Goal: Task Accomplishment & Management: Complete application form

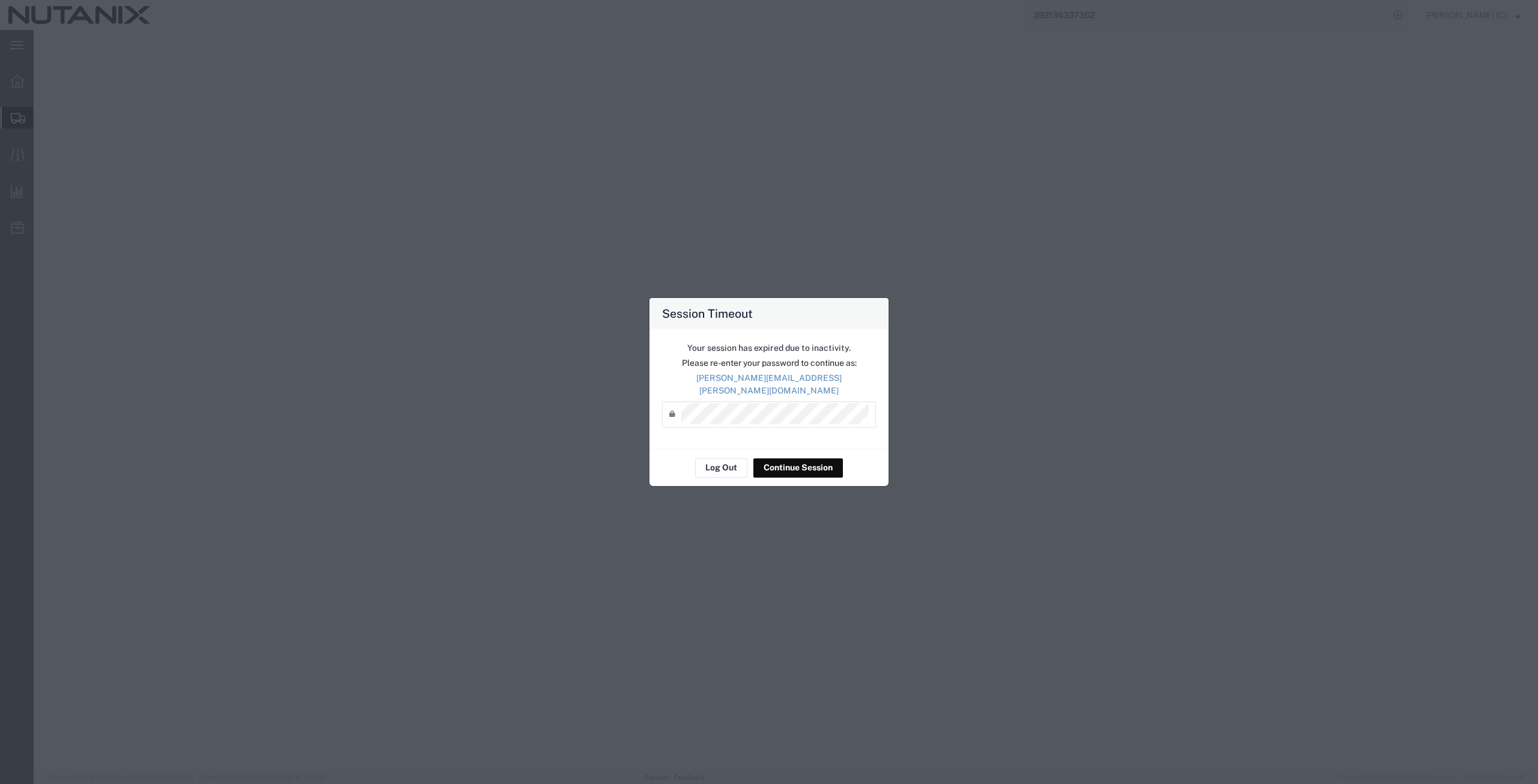
select select
select select "COSTCENTER"
select select "48694"
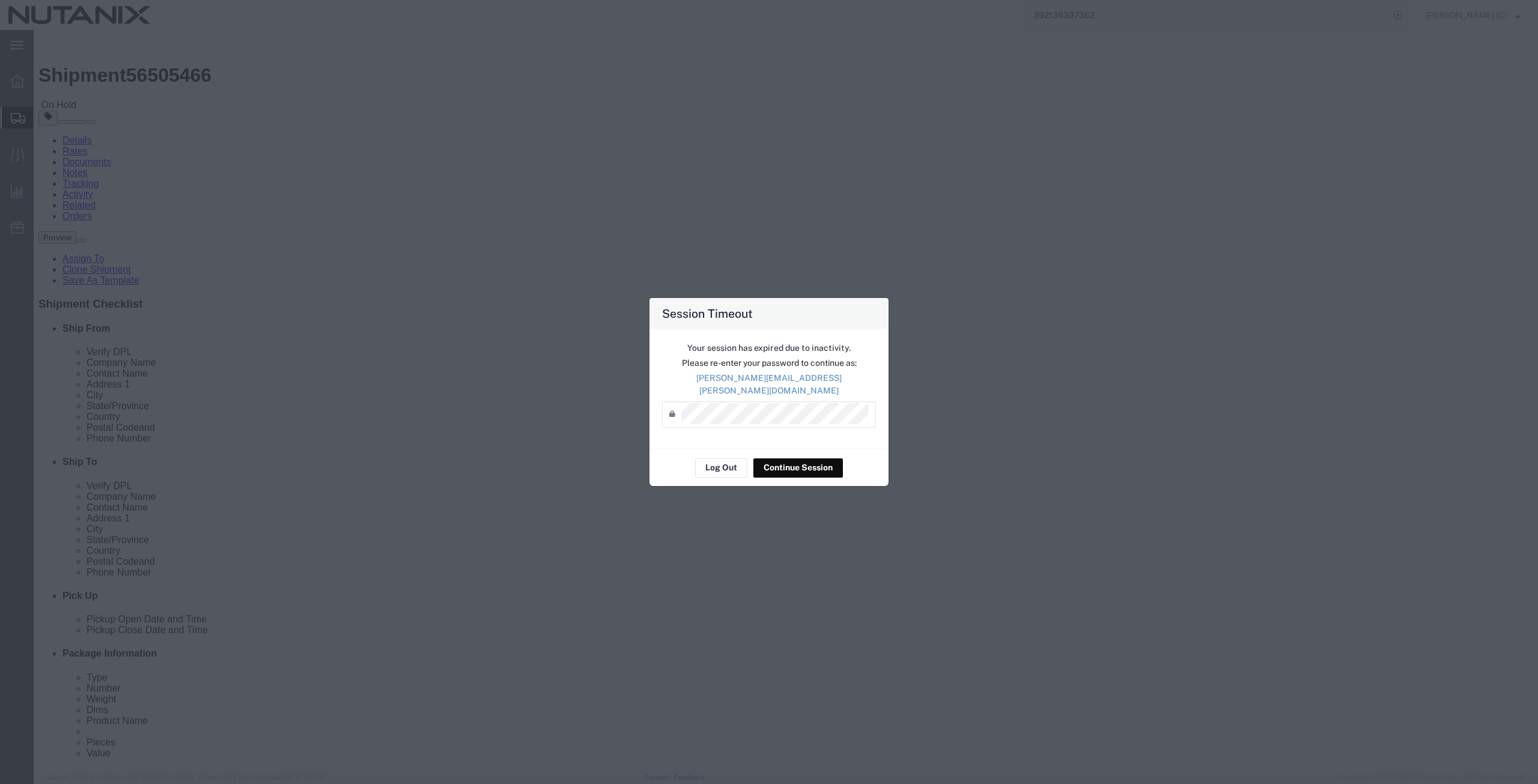
scroll to position [418, 0]
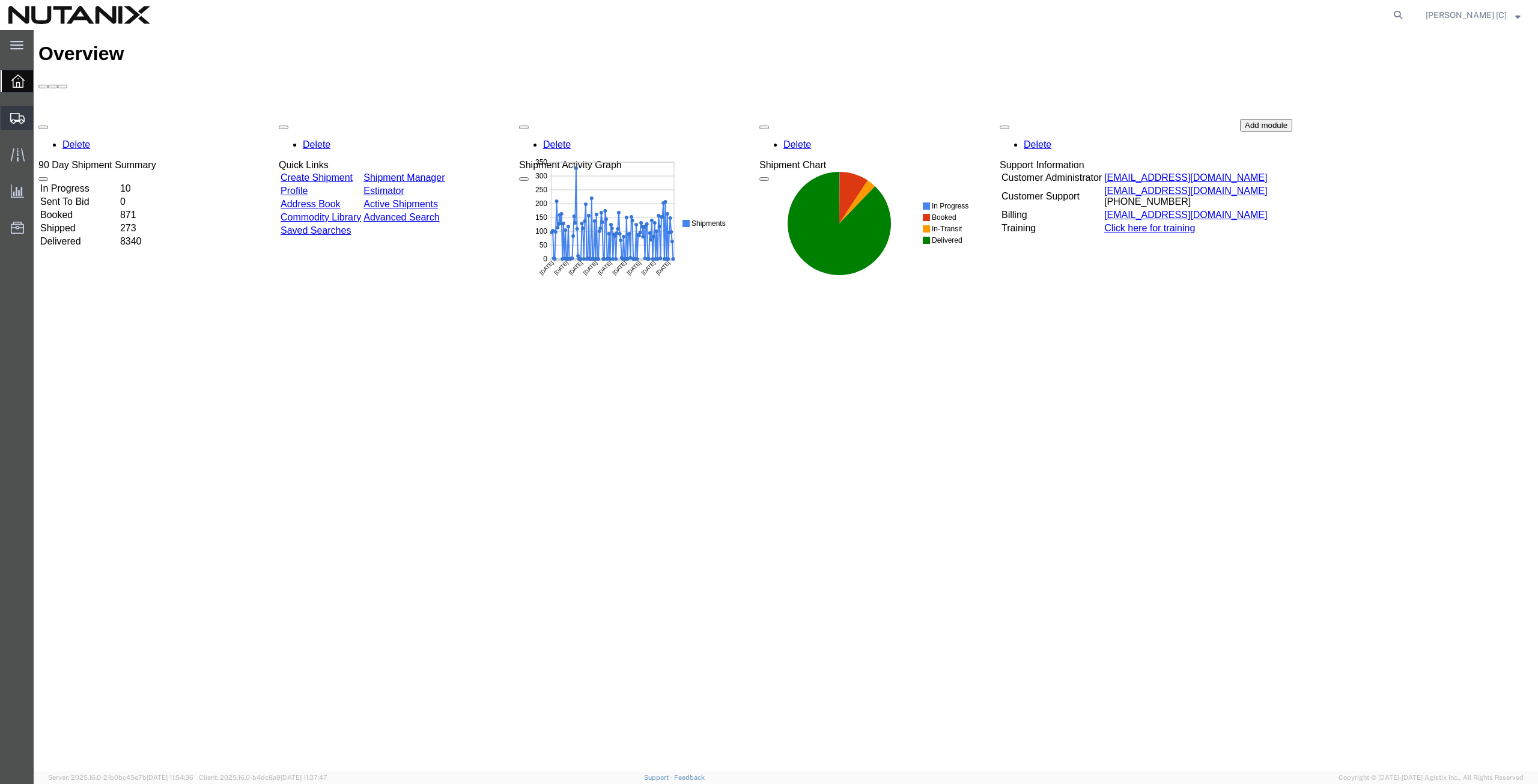
click at [0, 0] on span "Create from Template" at bounding box center [0, 0] width 0 height 0
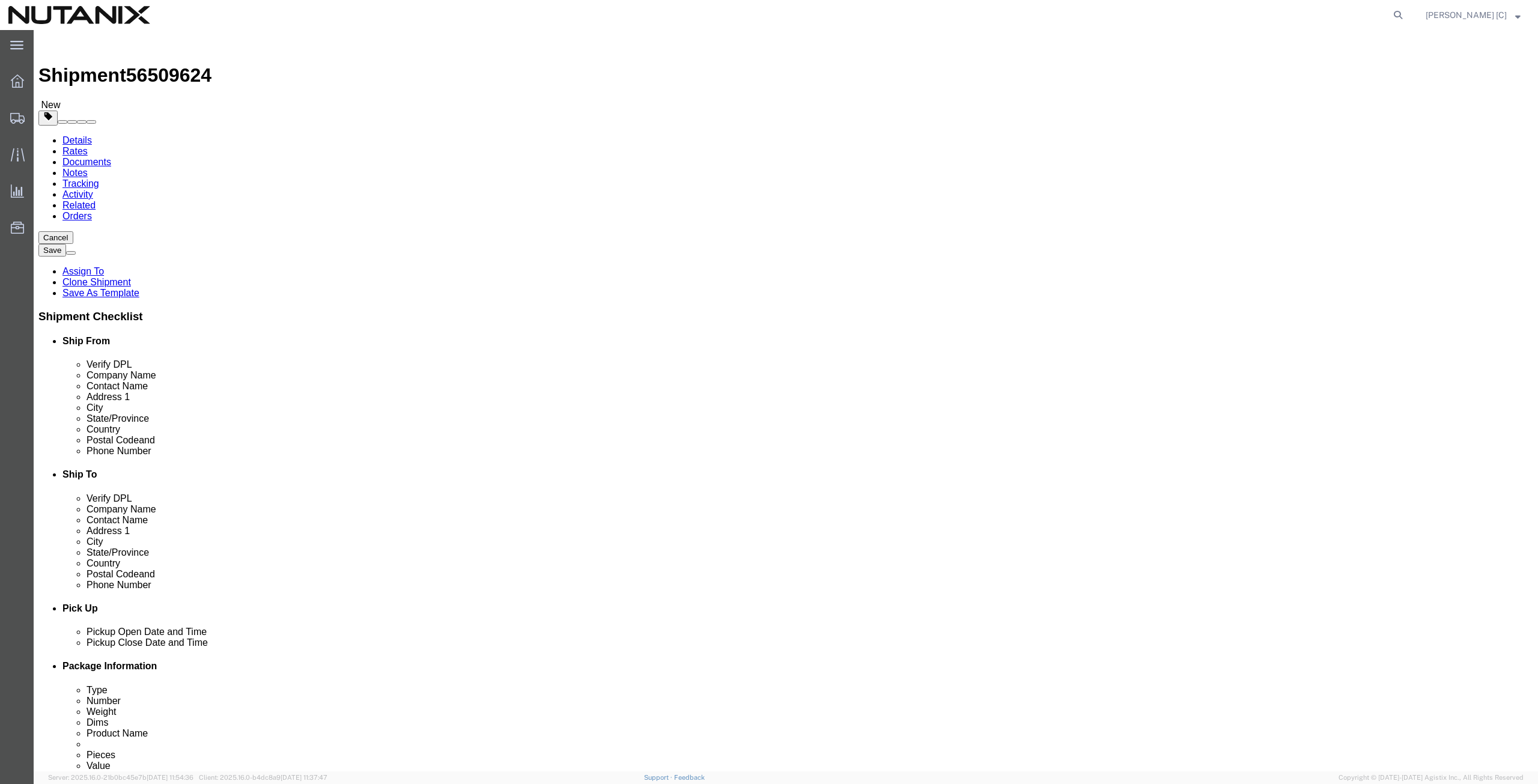
select select
select select "46554"
click div "Company Name Nelson Chapa"
click input "[PERSON_NAME]"
drag, startPoint x: 289, startPoint y: 221, endPoint x: 191, endPoint y: 223, distance: 98.0
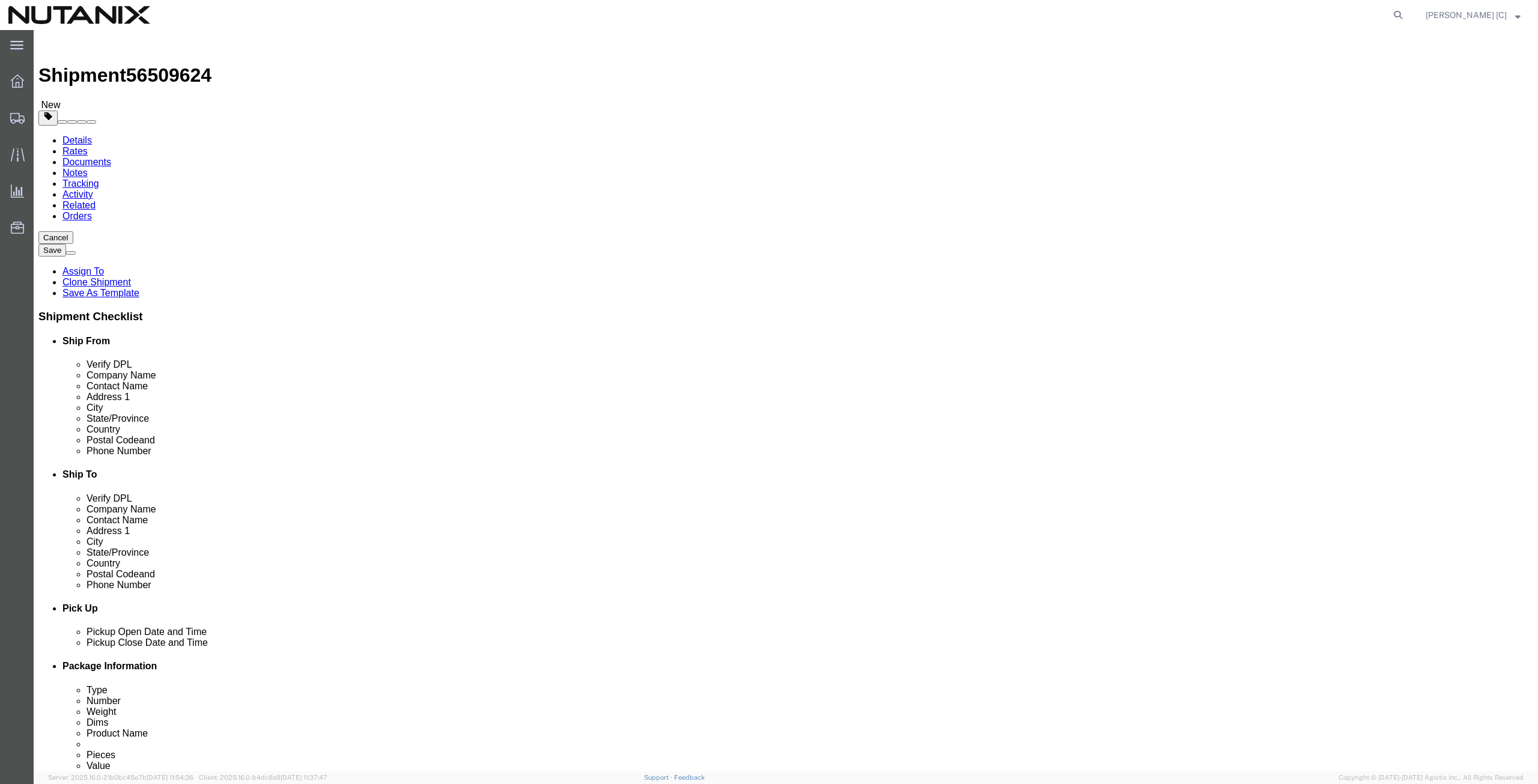
click div "Company Name Nelson Chapa"
paste input "[PERSON_NAME]"
type input "[PERSON_NAME]"
drag, startPoint x: 289, startPoint y: 247, endPoint x: 56, endPoint y: 242, distance: 233.1
click div "Contact Name Nelson Chapa"
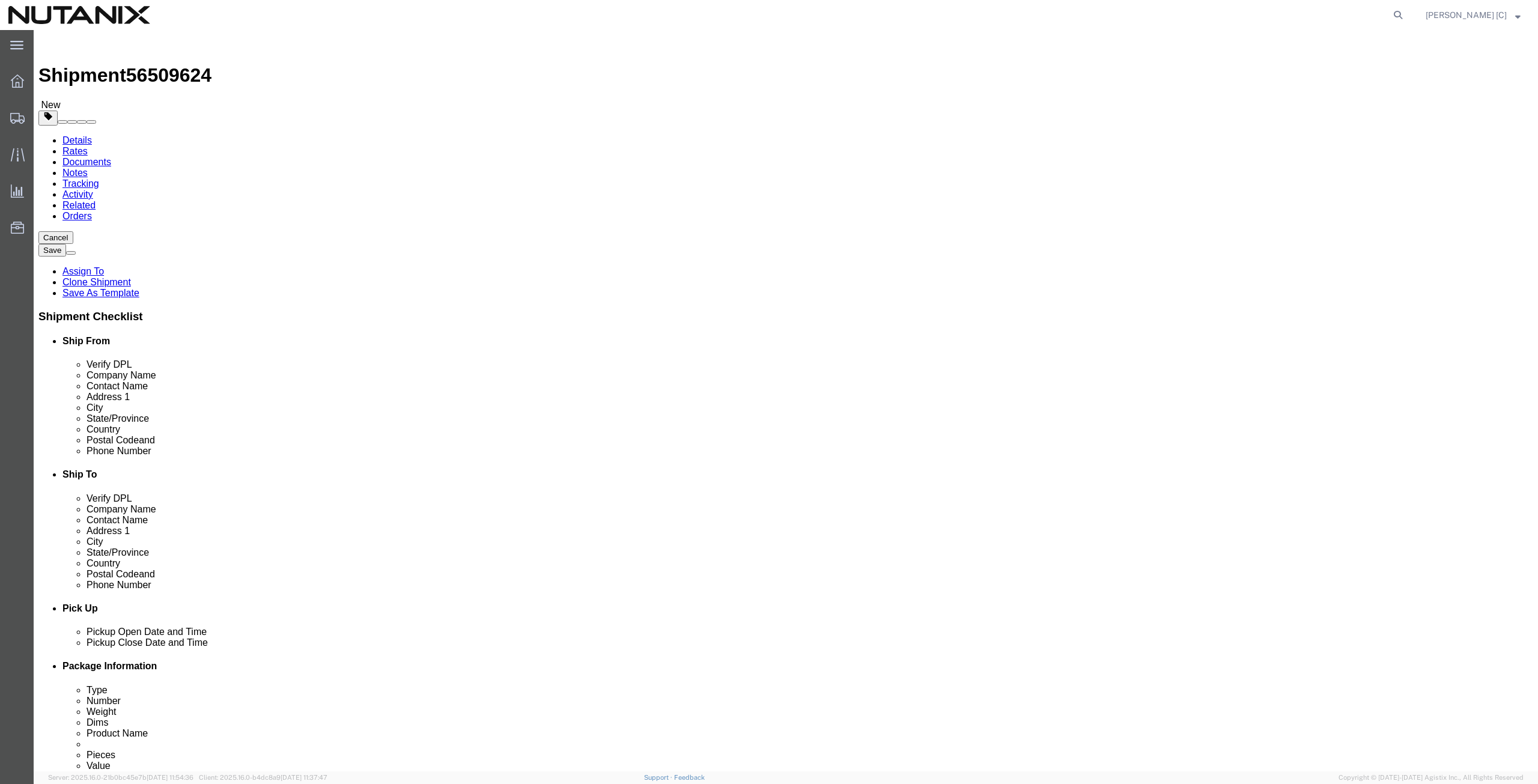
paste input "[PERSON_NAME]"
type input "[PERSON_NAME]"
drag, startPoint x: 288, startPoint y: 276, endPoint x: 171, endPoint y: 262, distance: 117.8
click div "Location My Profile Location AE - Dubai City AU - Australia DE - Munchen DE - O…"
paste input "[STREET_ADDRESS]"
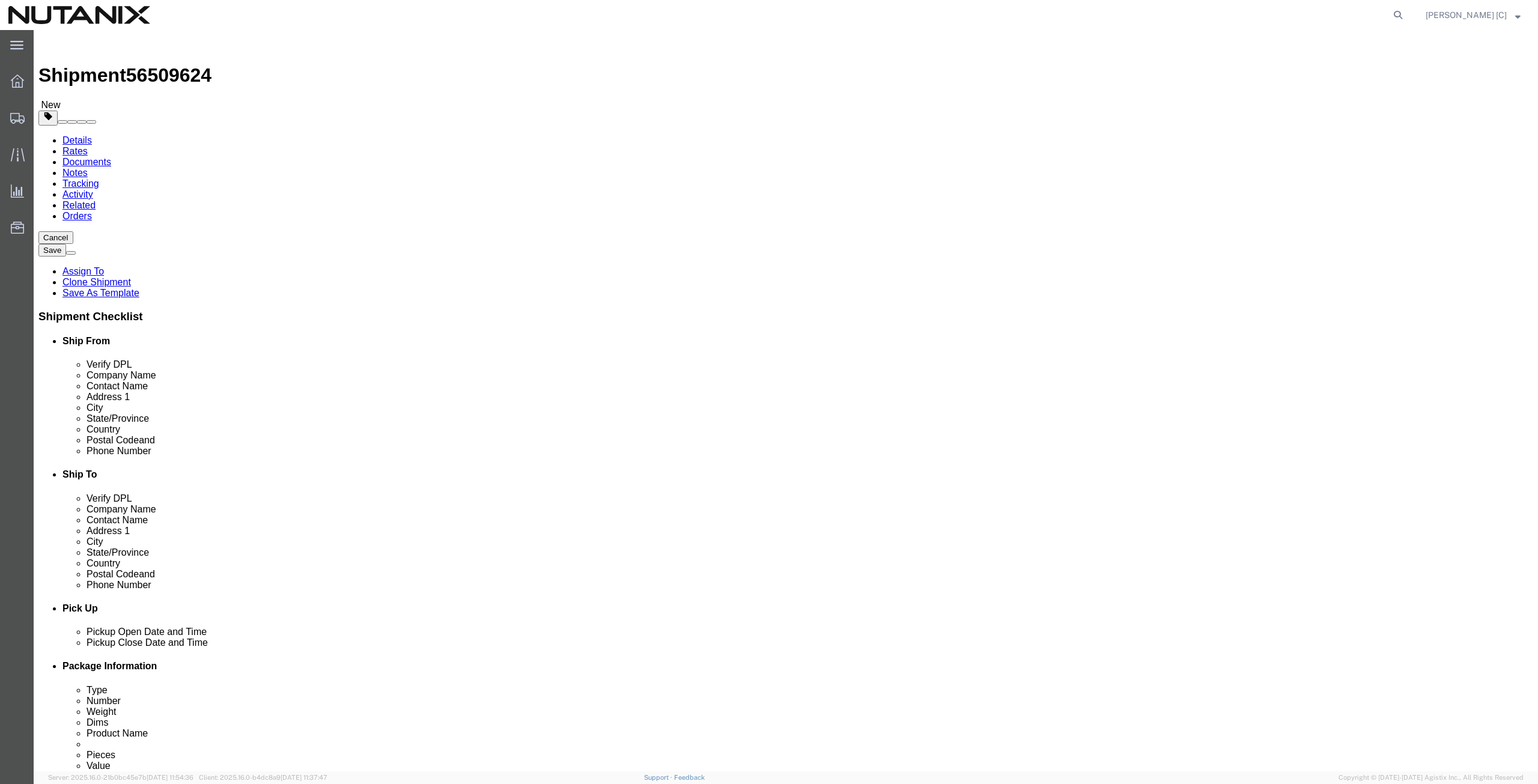
type input "[STREET_ADDRESS]"
select select
drag, startPoint x: 198, startPoint y: 277, endPoint x: 185, endPoint y: 284, distance: 14.8
click div "Location My Profile Location AE - Dubai City AU - Australia DE - Munchen DE - O…"
click div "City Plano"
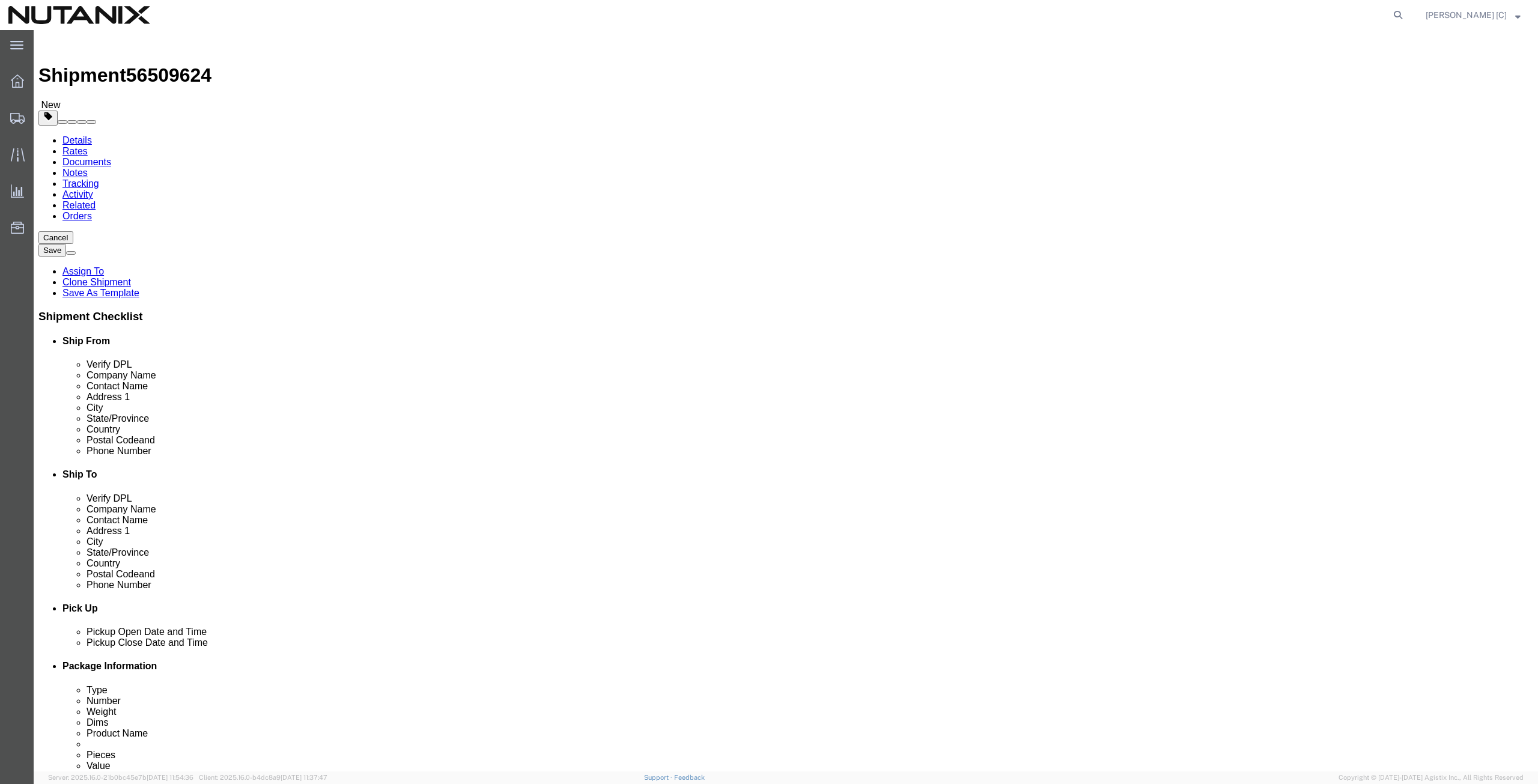
paste input "[GEOGRAPHIC_DATA]"
type input "[GEOGRAPHIC_DATA]"
select select
type input "north"
select select
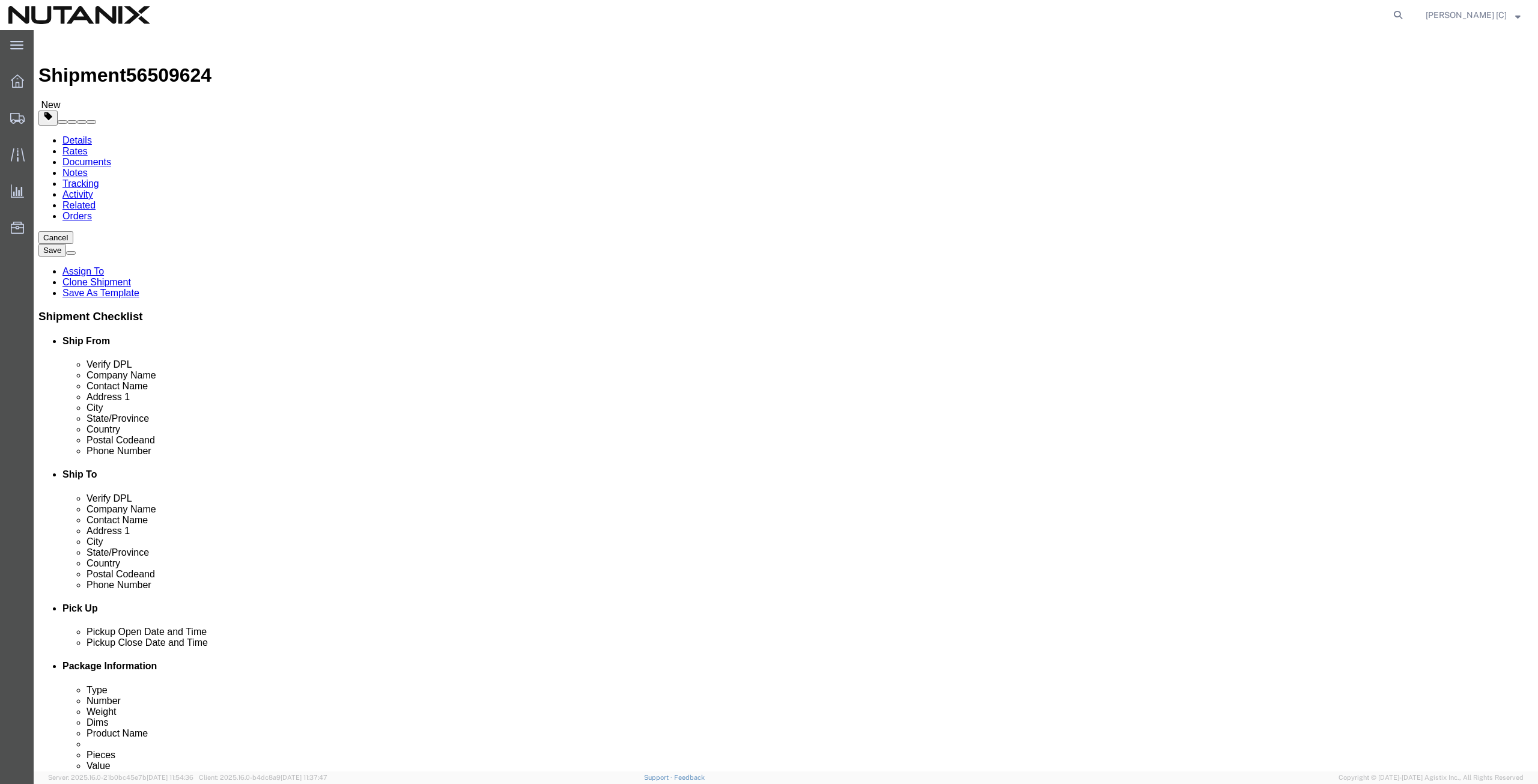
drag, startPoint x: 283, startPoint y: 386, endPoint x: 194, endPoint y: 405, distance: 91.0
click div "Location My Profile Location AE - Dubai City AU - Australia DE - Munchen DE - O…"
paste input "27604"
type input "27604"
select select
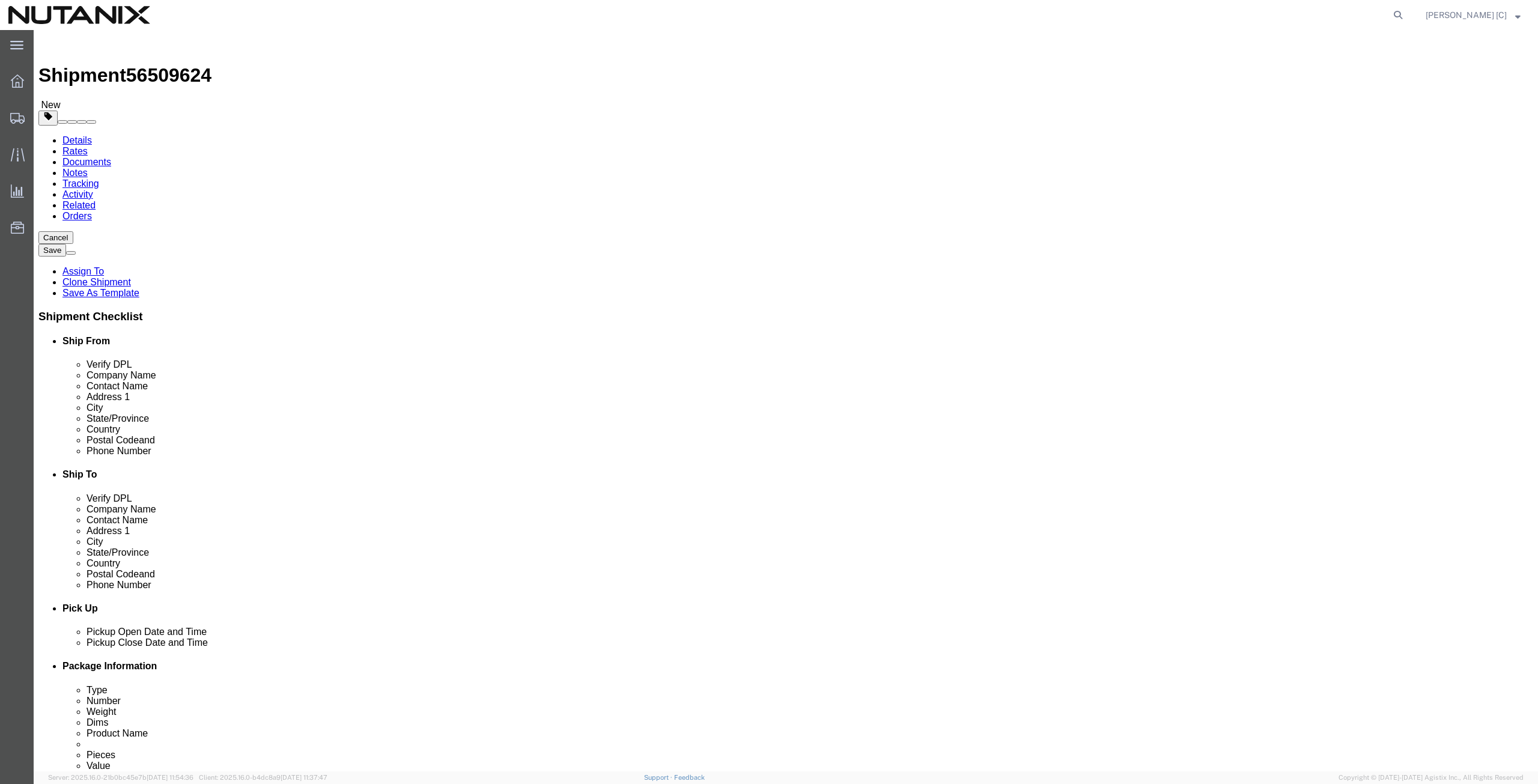
drag, startPoint x: 308, startPoint y: 414, endPoint x: 145, endPoint y: 396, distance: 164.0
click div "Location My Profile Location AE - Dubai City AU - Australia DE - Munchen DE - O…"
paste input "[PHONE_NUMBER]"
type input "[PHONE_NUMBER]"
drag, startPoint x: 365, startPoint y: 431, endPoint x: 225, endPoint y: 442, distance: 140.4
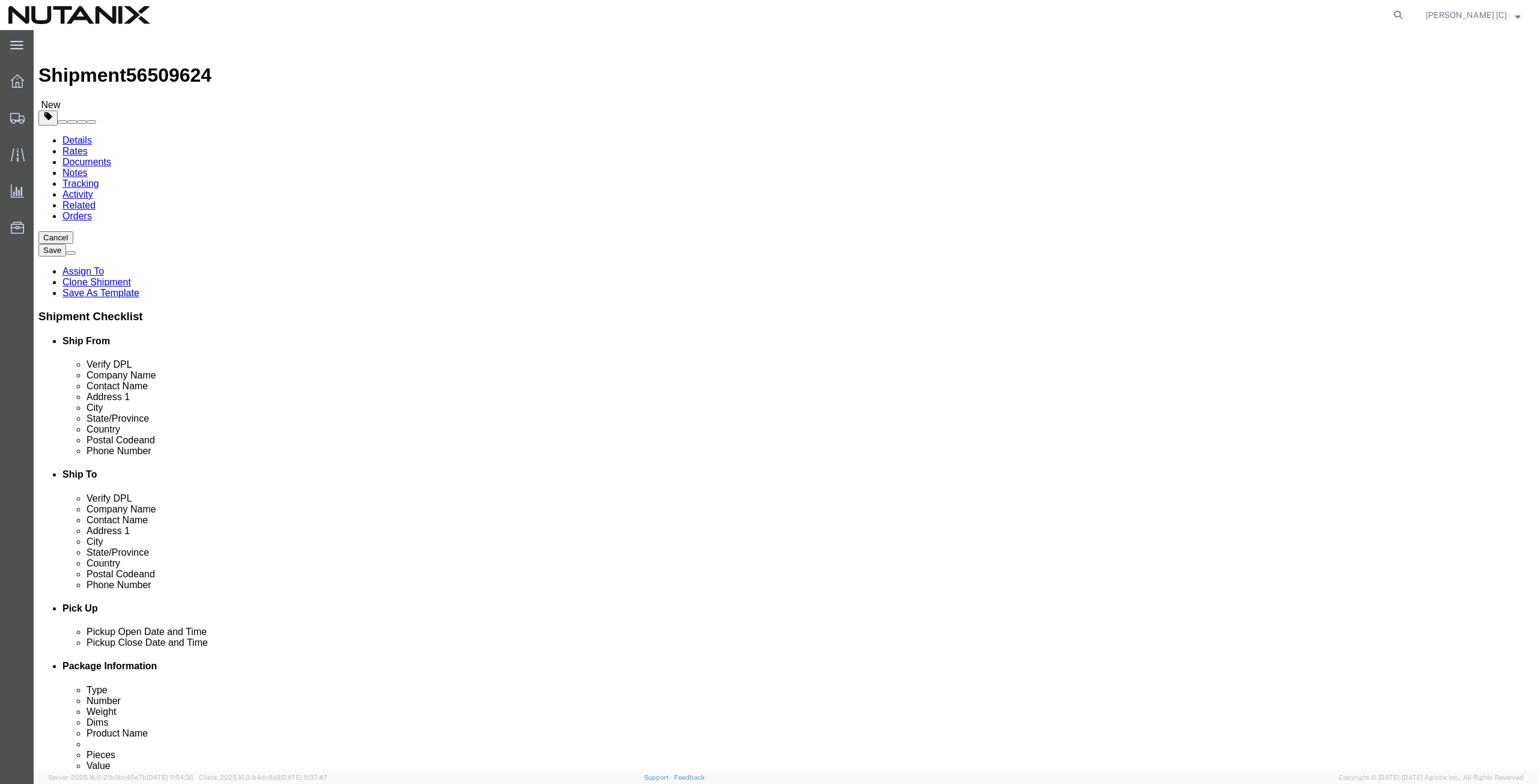
click div "Location My Profile Location AE - Dubai City AU - Australia DE - Munchen DE - O…"
paste input "karlie.beil"
type input "[EMAIL_ADDRESS][PERSON_NAME][DOMAIN_NAME]"
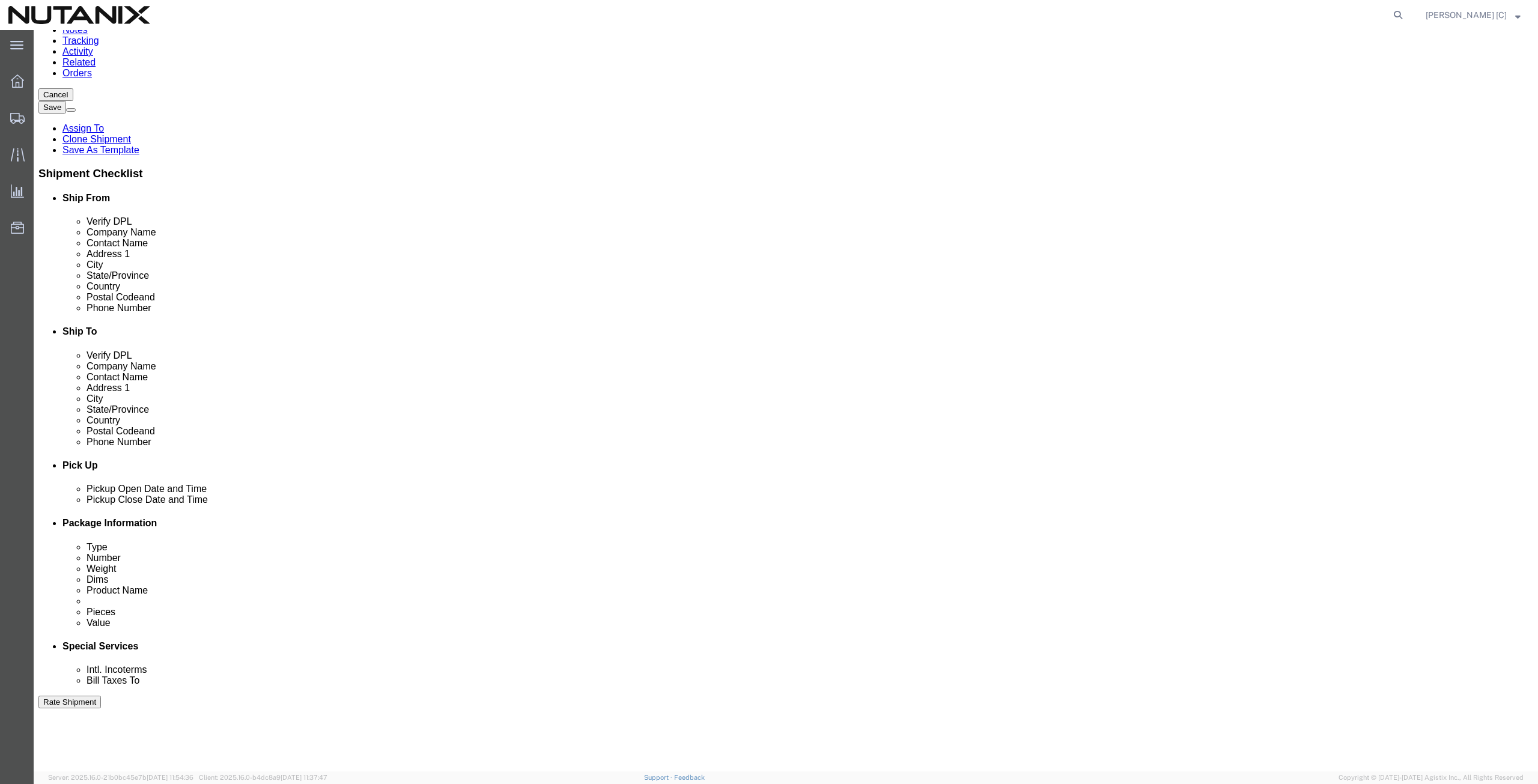
scroll to position [290, 0]
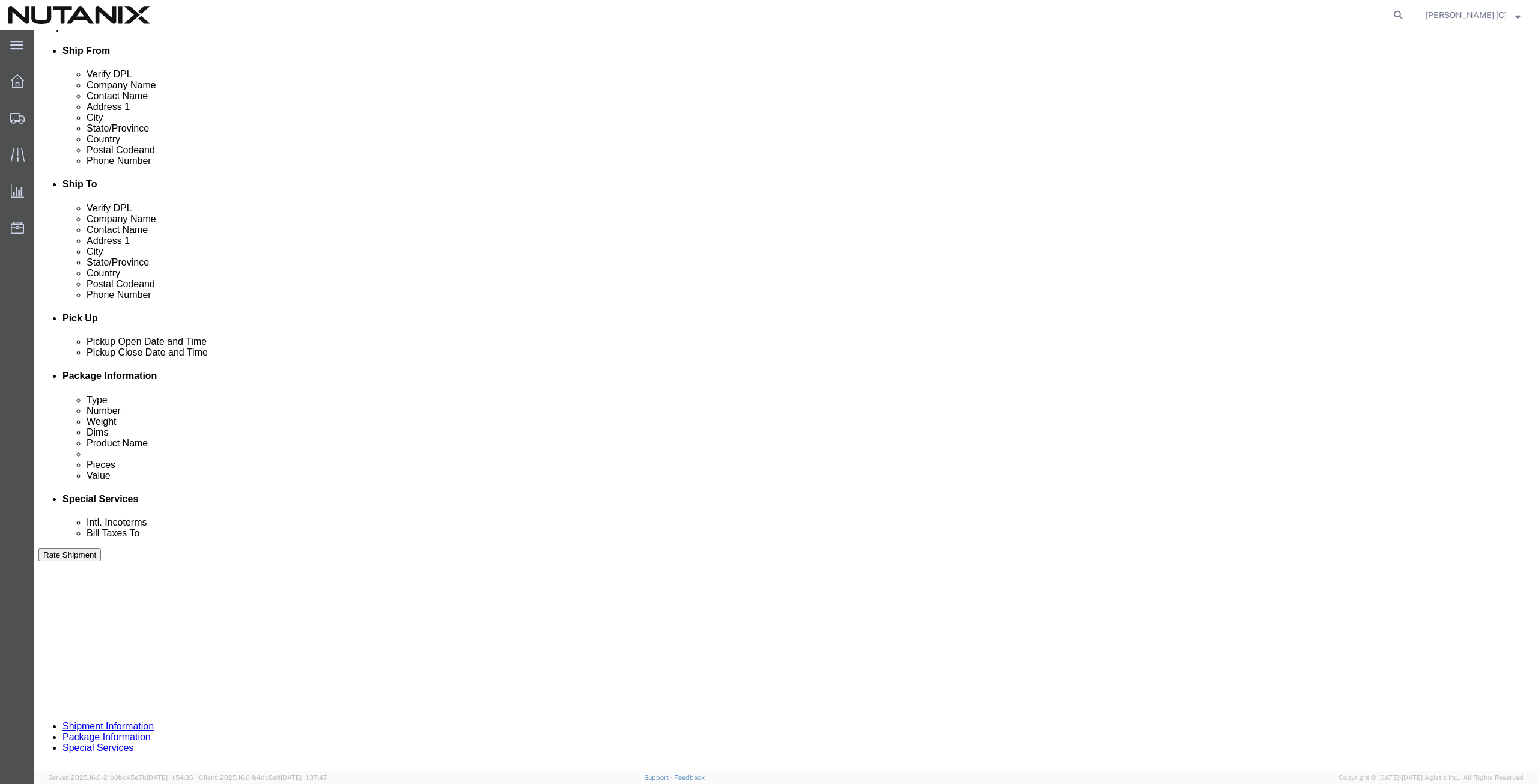
drag, startPoint x: 250, startPoint y: 451, endPoint x: 162, endPoint y: 450, distance: 88.0
click div "Select Account Type Activity ID Airline Appointment Number ASN Batch Request # …"
type input "79101"
click div "Select Account Type Activity ID Airline Appointment Number ASN Batch Request # …"
click button "Continue"
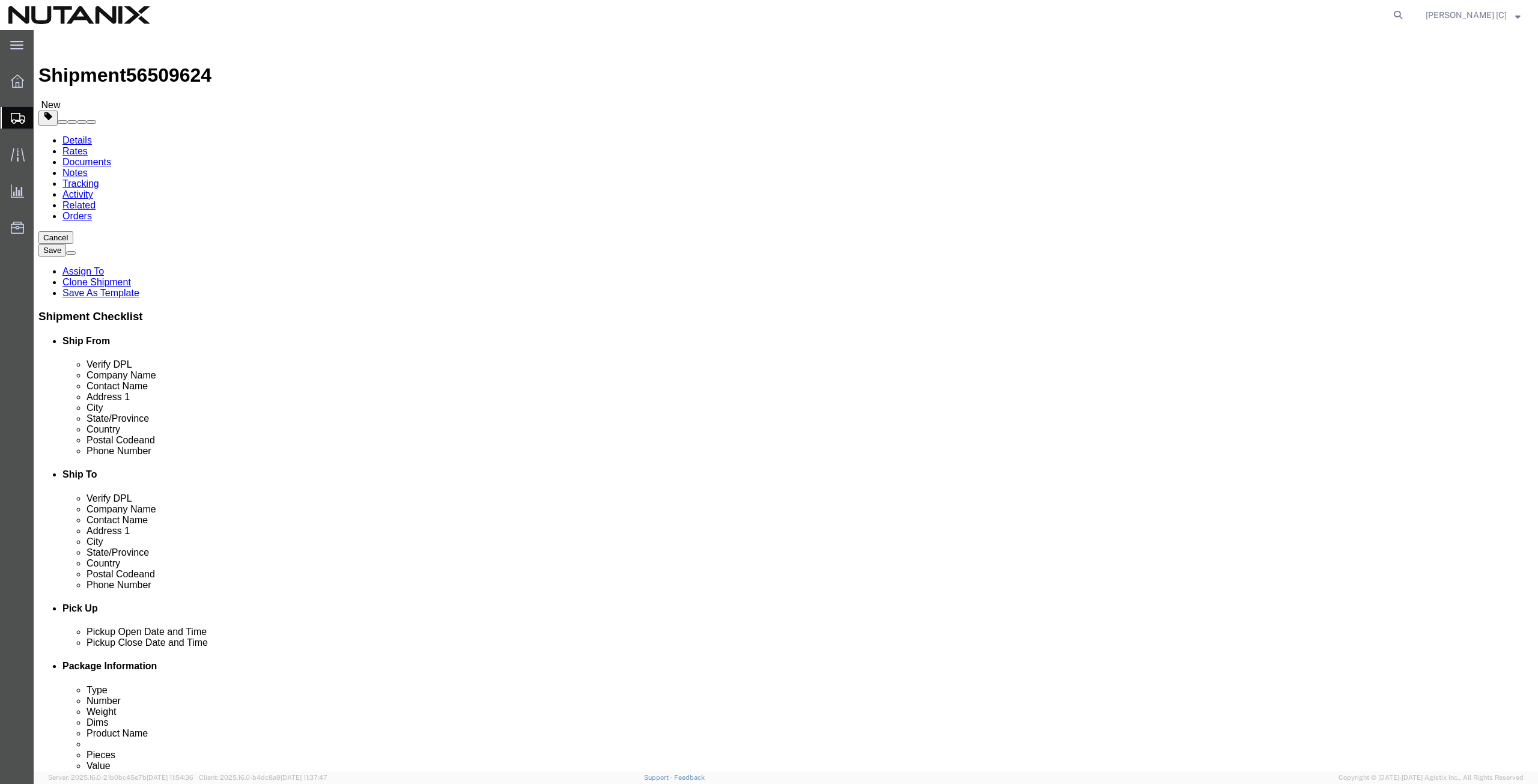
click dd "1.00 Each"
click div
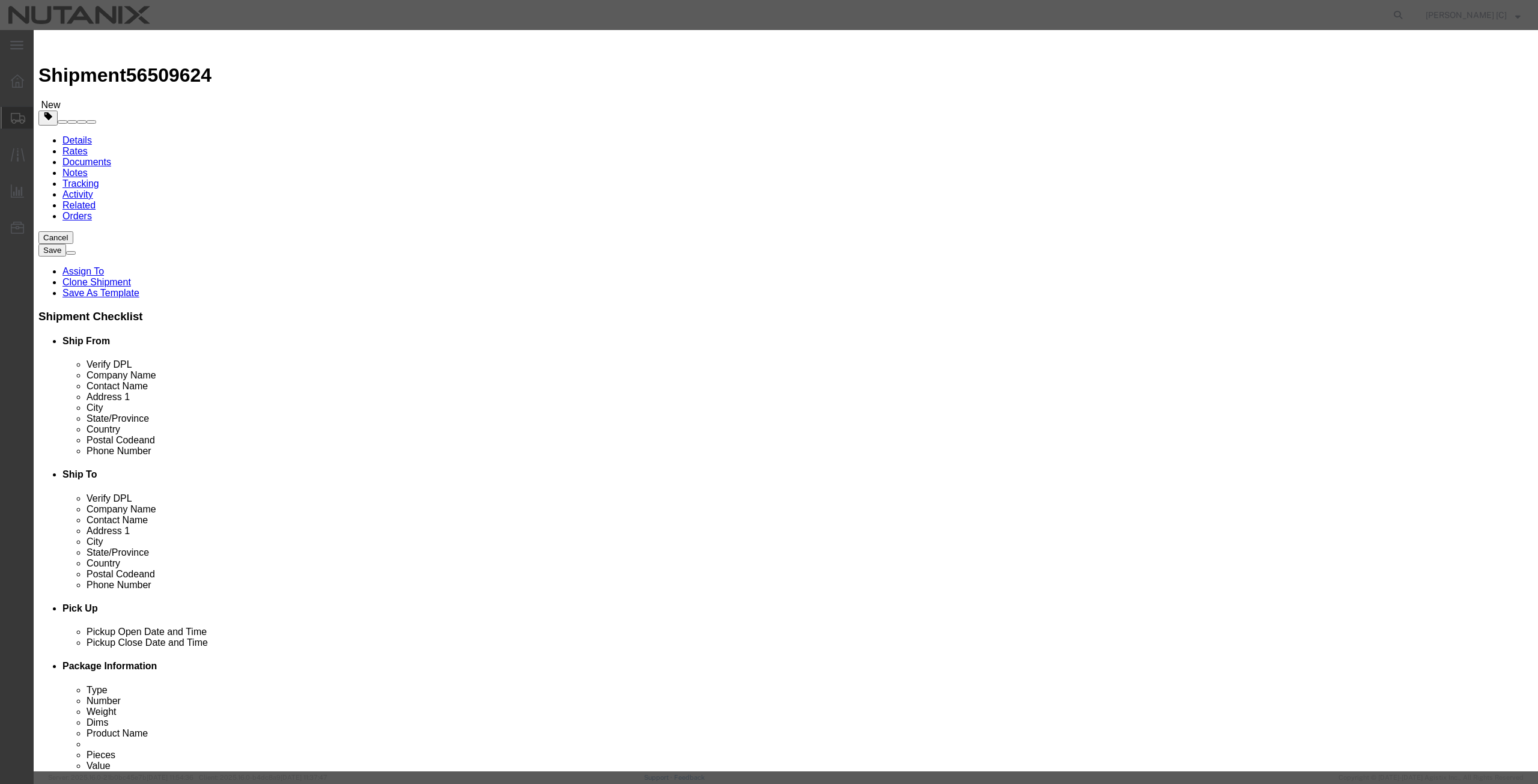
drag, startPoint x: 602, startPoint y: 137, endPoint x: 330, endPoint y: 141, distance: 272.0
click div "Edit content Commodity library Product Name Mac Book Pro Pieces 1.00 Select Bag…"
type input "1000"
click button "Save & Close"
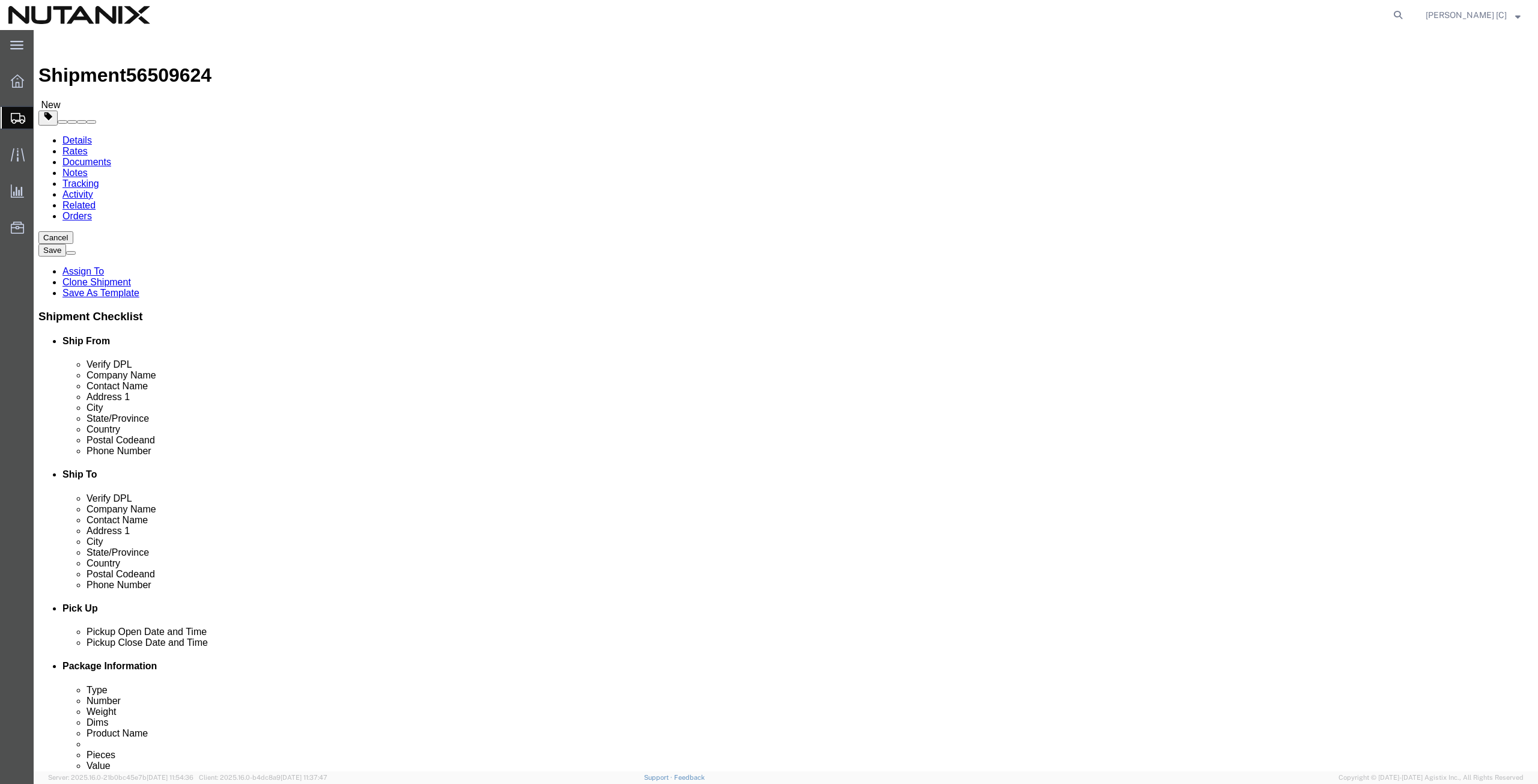
click button "Continue"
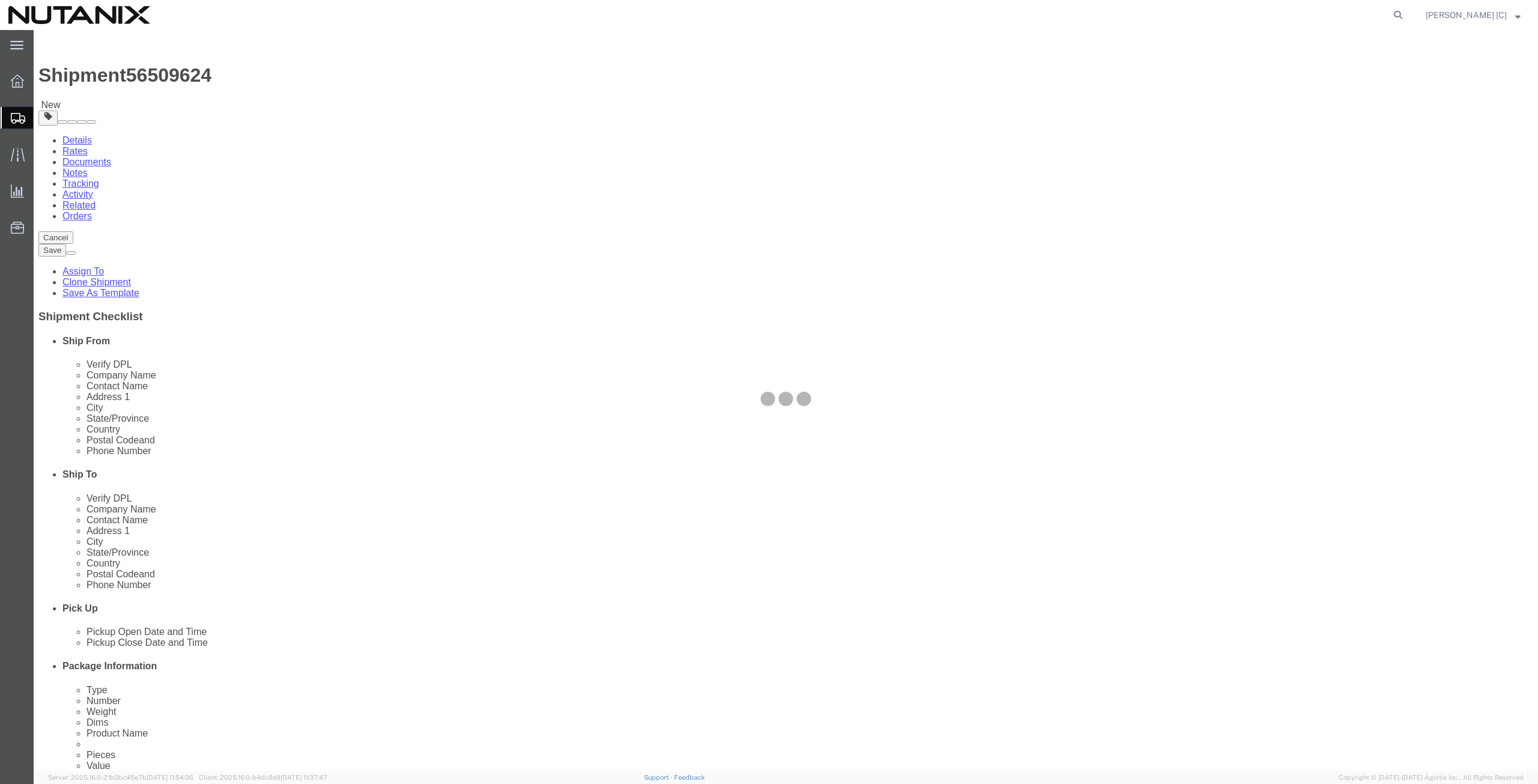
select select
select select "COSTCENTER"
select select "48694"
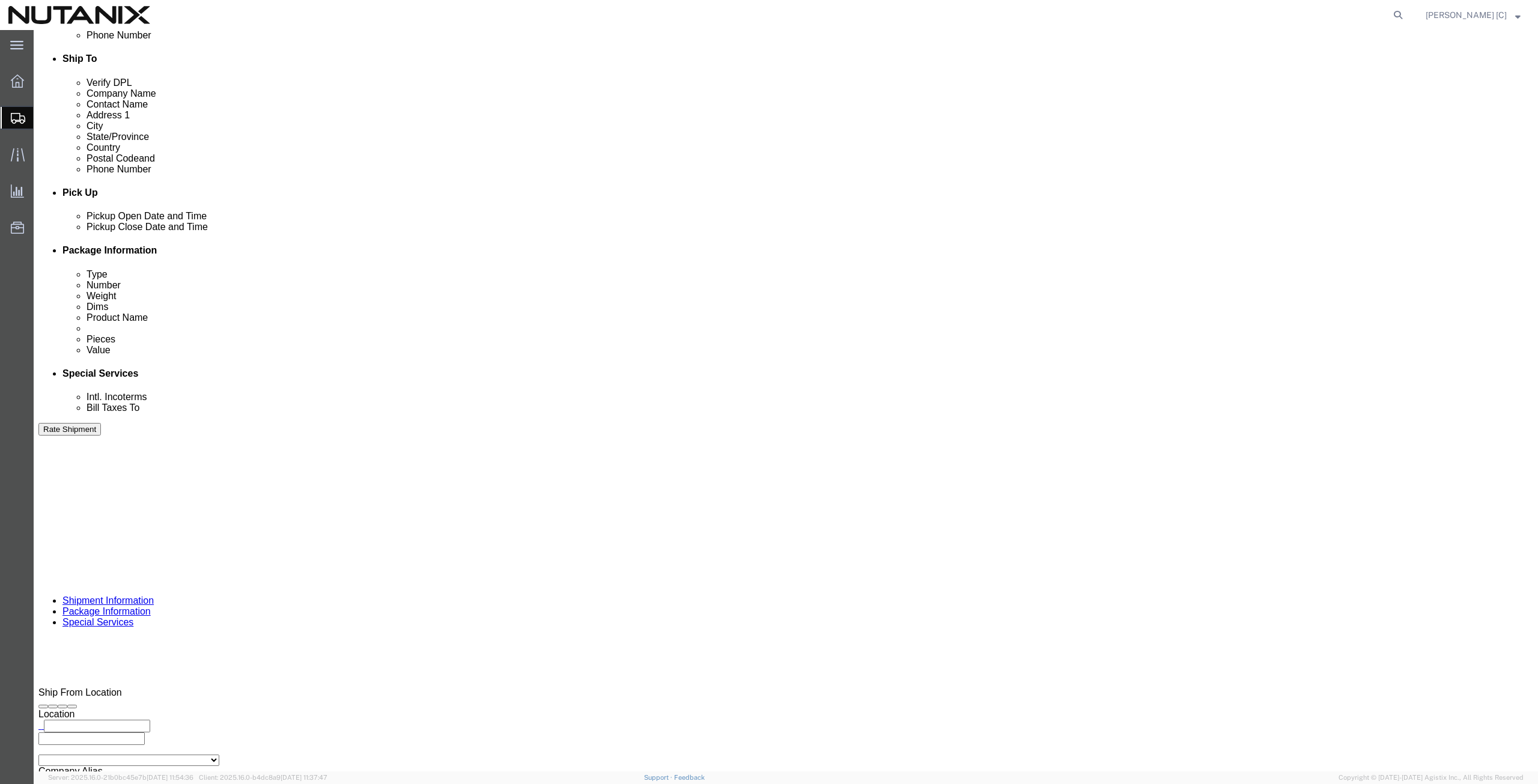
scroll to position [418, 0]
click button "Rate Shipment"
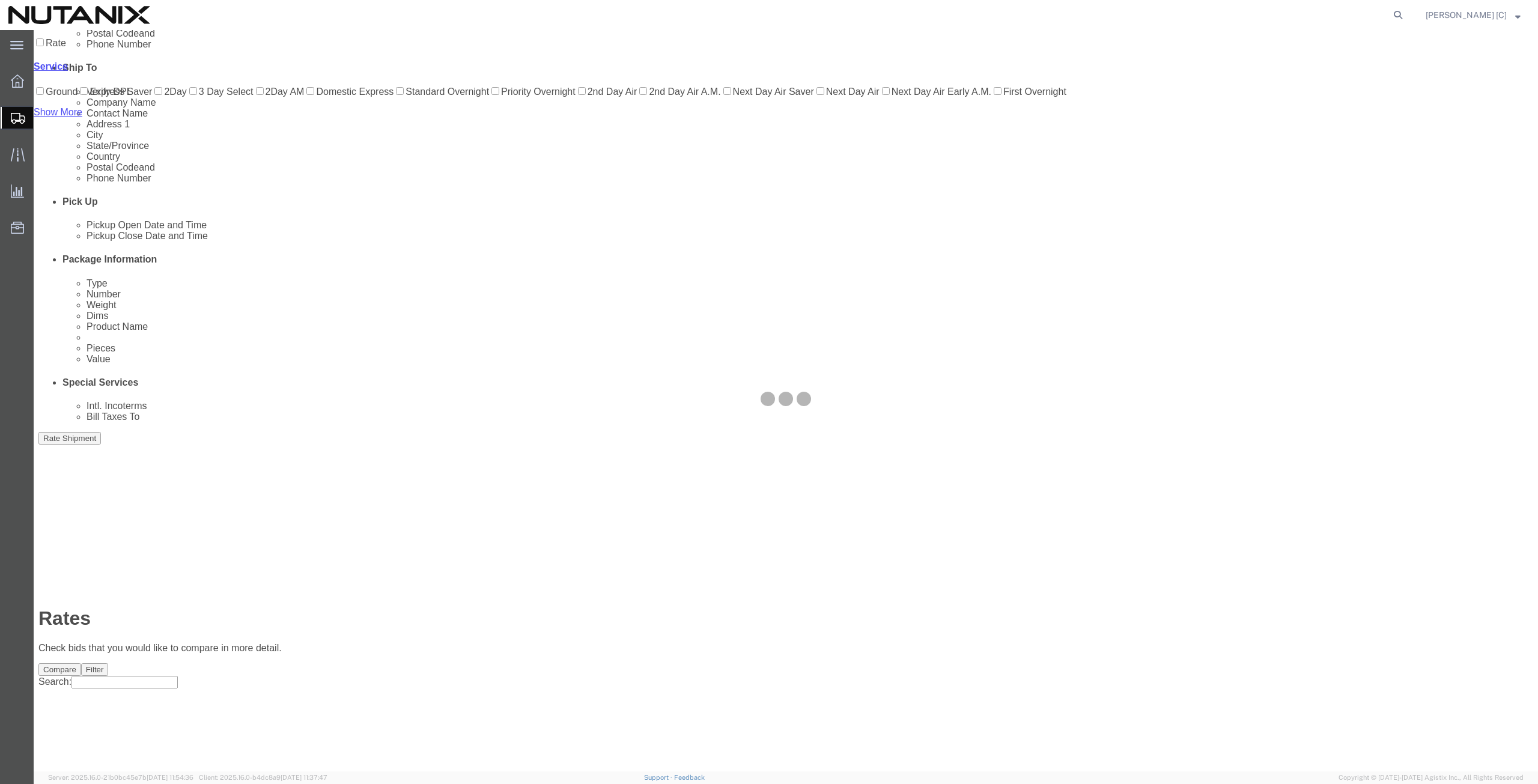
scroll to position [0, 0]
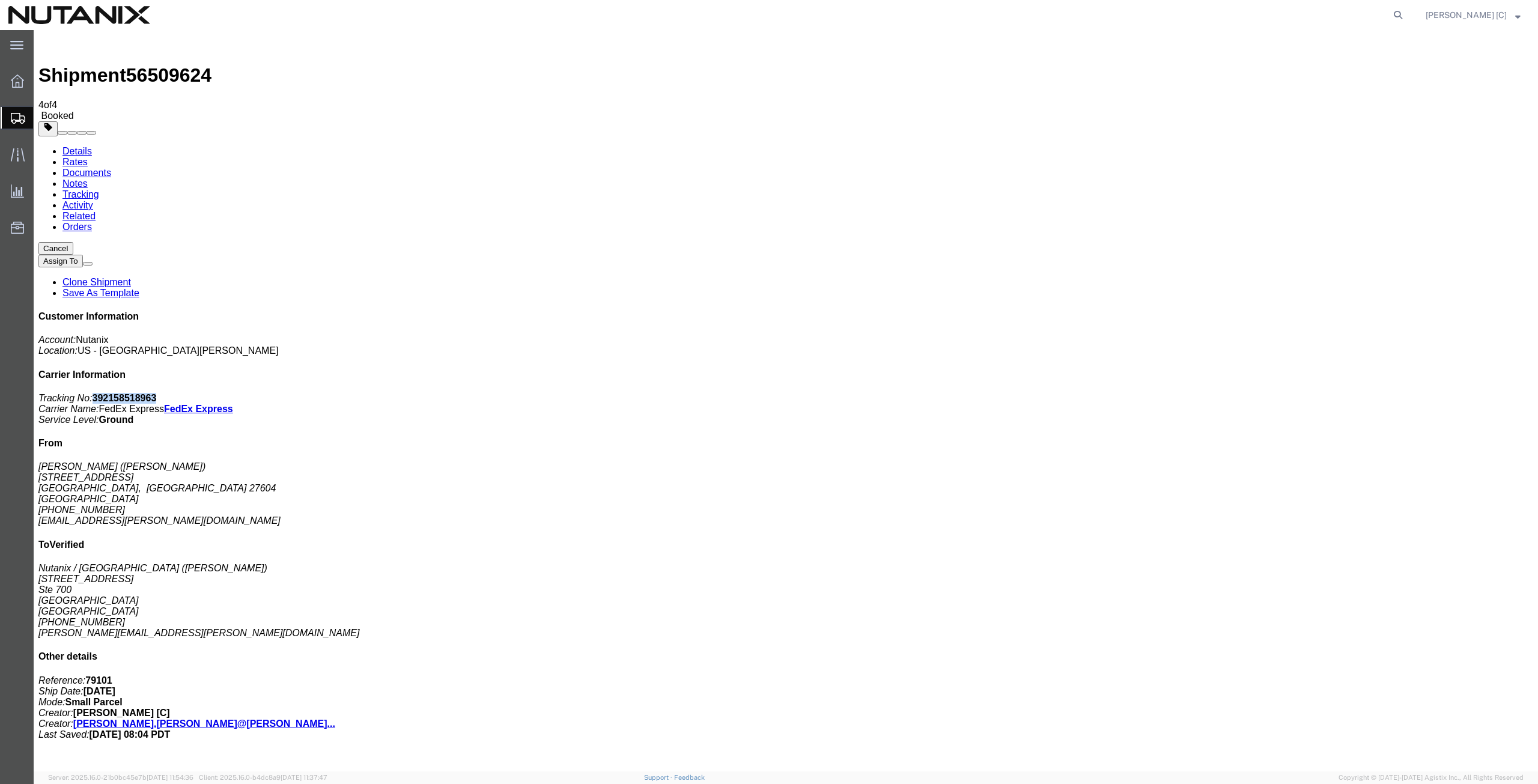
drag, startPoint x: 1435, startPoint y: 186, endPoint x: 1367, endPoint y: 187, distance: 68.0
click at [1367, 393] on p "Tracking No: 392158518963 Carrier Name: FedEx Express FedEx Express Service Lev…" at bounding box center [786, 410] width 1495 height 33
copy b "392158518963"
